Goal: Information Seeking & Learning: Learn about a topic

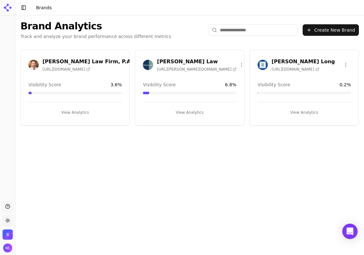
click at [171, 65] on div "[PERSON_NAME] Law [URL][PERSON_NAME][DOMAIN_NAME]" at bounding box center [196, 65] width 79 height 14
click at [169, 62] on h3 "[PERSON_NAME] Law" at bounding box center [196, 62] width 79 height 8
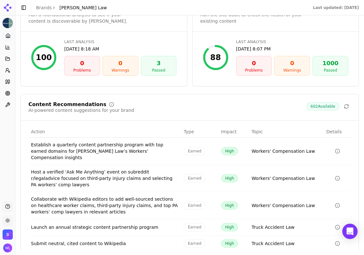
scroll to position [908, 0]
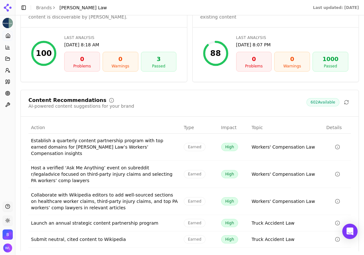
click at [310, 111] on div "Content Recommendations AI-powered content suggestions for your brand 602 Avail…" at bounding box center [189, 180] width 338 height 181
click at [312, 98] on span "602 Available" at bounding box center [322, 102] width 33 height 8
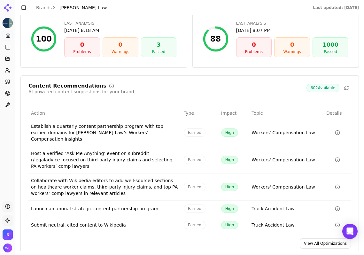
scroll to position [922, 0]
click at [314, 238] on link "View All Optimizations" at bounding box center [324, 243] width 51 height 10
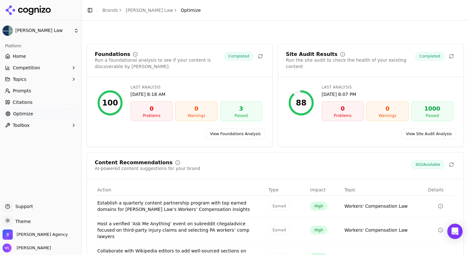
scroll to position [71, 0]
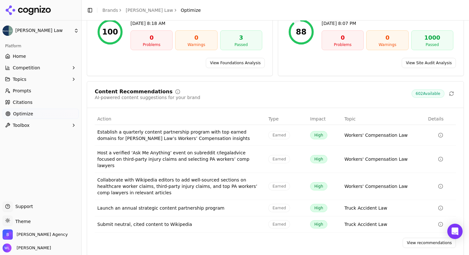
click at [213, 134] on div "Establish a quarterly content partnership program with top earned domains for […" at bounding box center [180, 135] width 166 height 13
click at [363, 238] on link "View recommendations" at bounding box center [429, 243] width 53 height 10
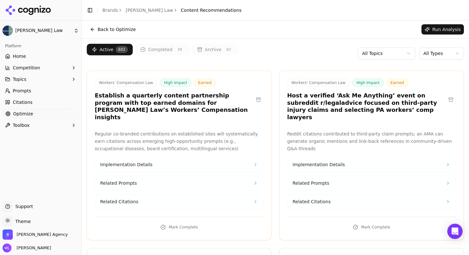
scroll to position [49, 0]
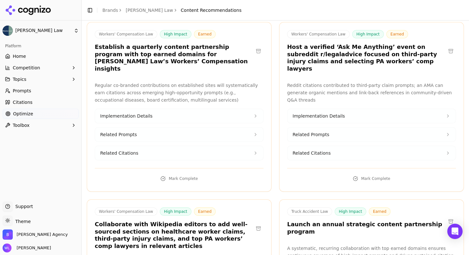
click at [248, 146] on button "Related Citations" at bounding box center [179, 153] width 168 height 14
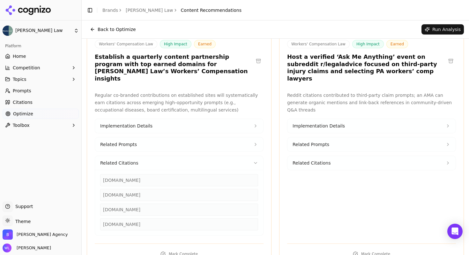
scroll to position [37, 0]
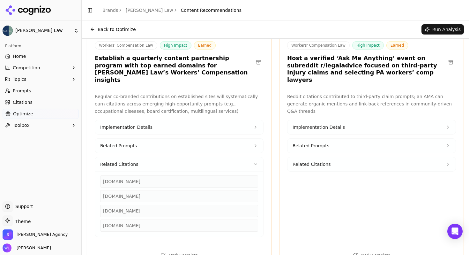
click at [240, 123] on button "Implementation Details" at bounding box center [179, 127] width 168 height 14
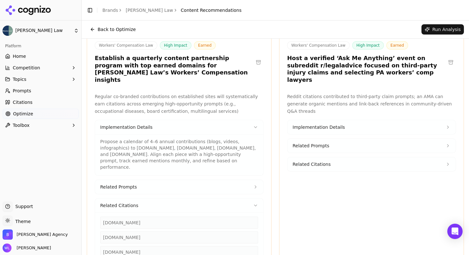
click at [179, 180] on button "Related Prompts" at bounding box center [179, 187] width 168 height 14
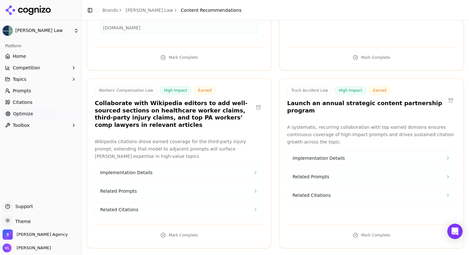
scroll to position [298, 0]
click at [363, 150] on button "Implementation Details" at bounding box center [372, 157] width 168 height 14
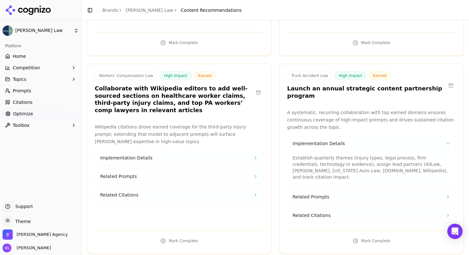
scroll to position [314, 0]
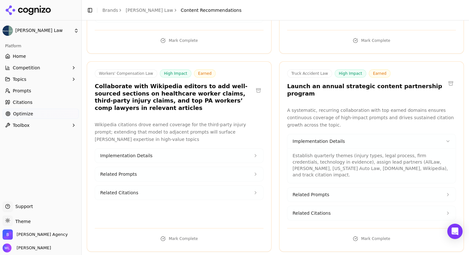
click at [323, 206] on button "Related Citations" at bounding box center [372, 213] width 168 height 14
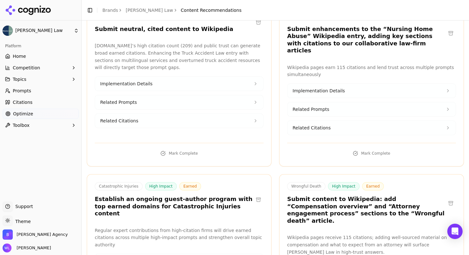
scroll to position [693, 0]
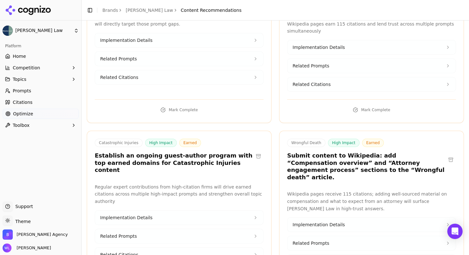
click at [250, 210] on button "Implementation Details" at bounding box center [179, 217] width 168 height 14
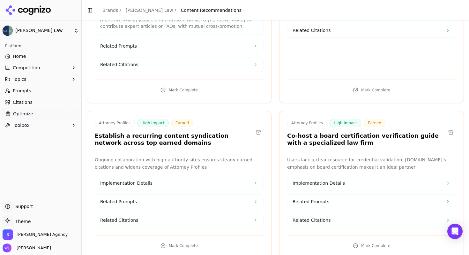
scroll to position [927, 0]
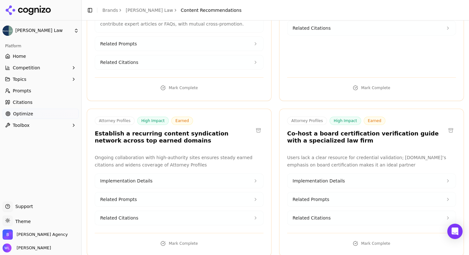
click at [363, 174] on button "Implementation Details" at bounding box center [372, 181] width 168 height 14
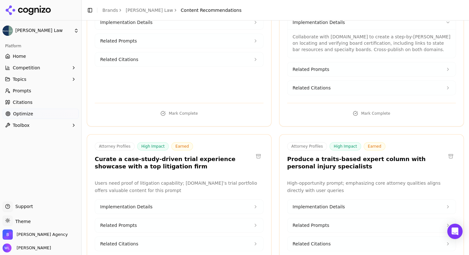
scroll to position [1084, 0]
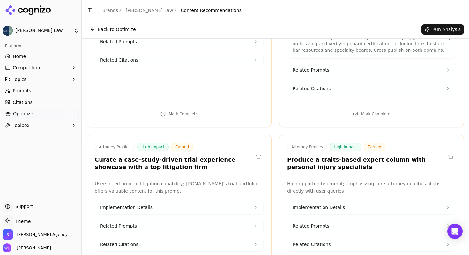
click at [245, 237] on button "Related Citations" at bounding box center [179, 244] width 168 height 14
click at [220, 200] on button "Implementation Details" at bounding box center [179, 207] width 168 height 14
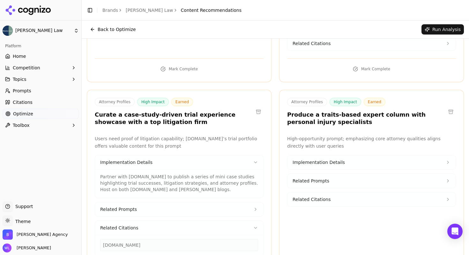
scroll to position [1137, 0]
